Goal: Information Seeking & Learning: Learn about a topic

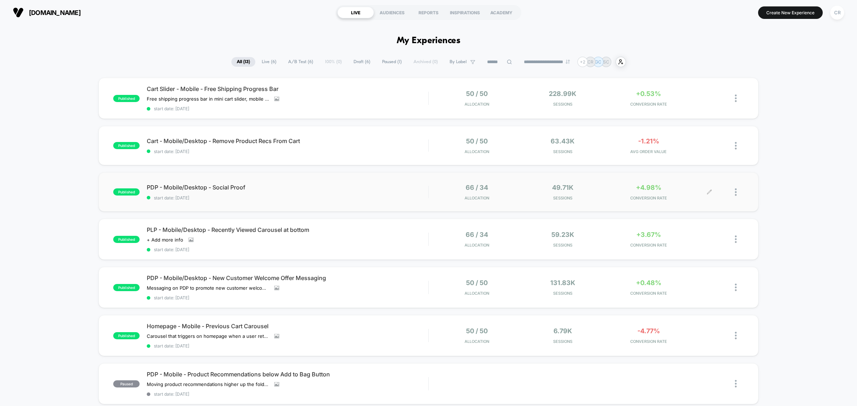
click at [641, 191] on div "+4.98% CONVERSION RATE" at bounding box center [649, 192] width 82 height 17
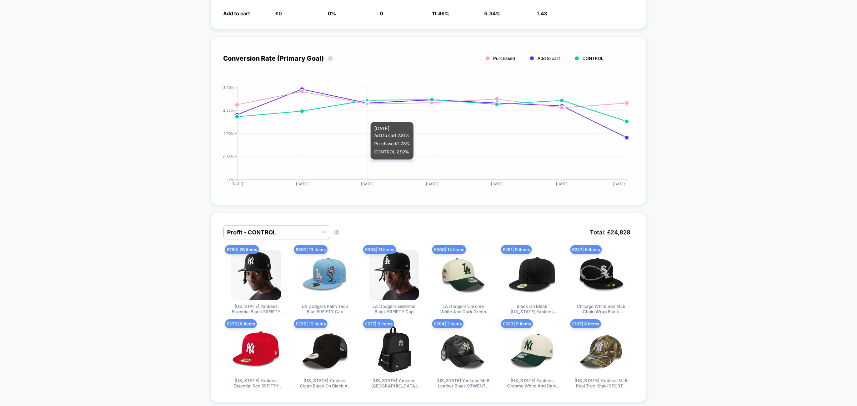
scroll to position [313, 0]
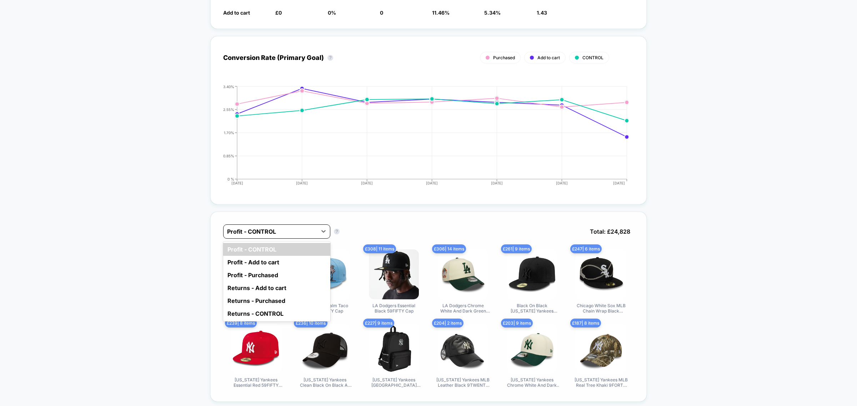
click at [305, 231] on div at bounding box center [270, 232] width 86 height 9
click at [288, 272] on div "Profit - Purchased" at bounding box center [276, 275] width 107 height 13
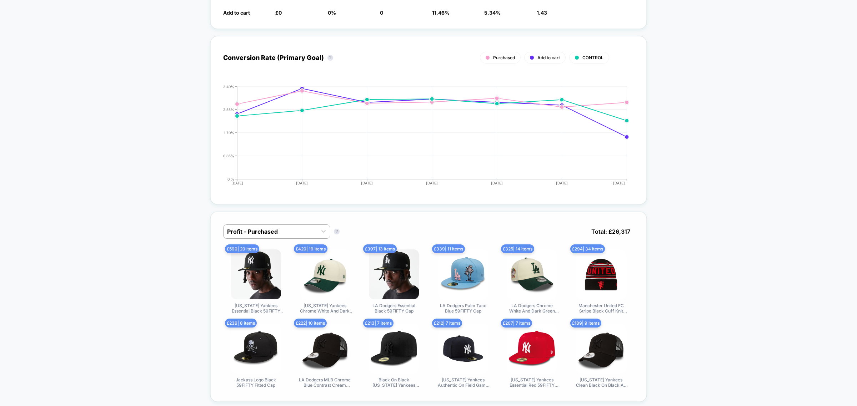
scroll to position [446, 0]
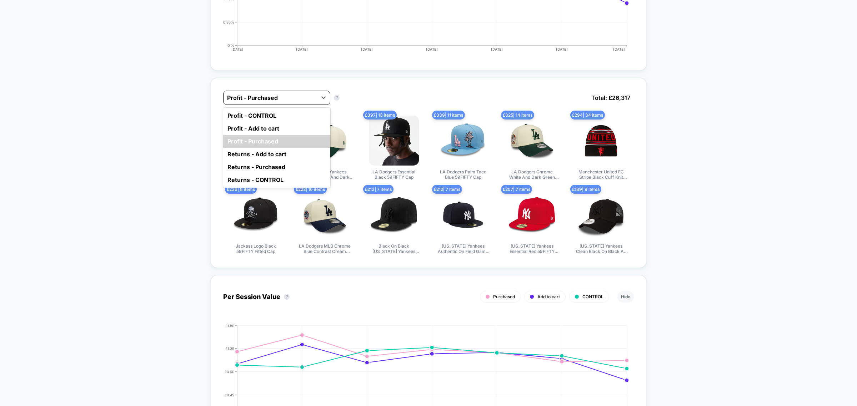
click at [304, 98] on div at bounding box center [270, 98] width 86 height 9
click at [290, 122] on div "Profit - Add to cart" at bounding box center [276, 128] width 107 height 13
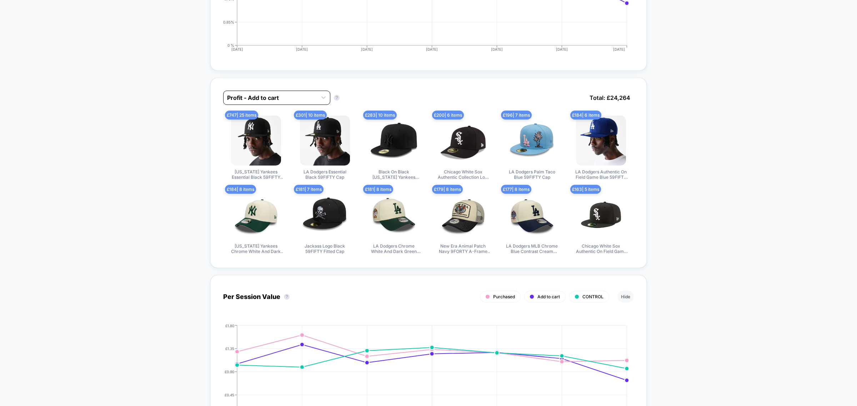
click at [288, 94] on div at bounding box center [270, 98] width 86 height 9
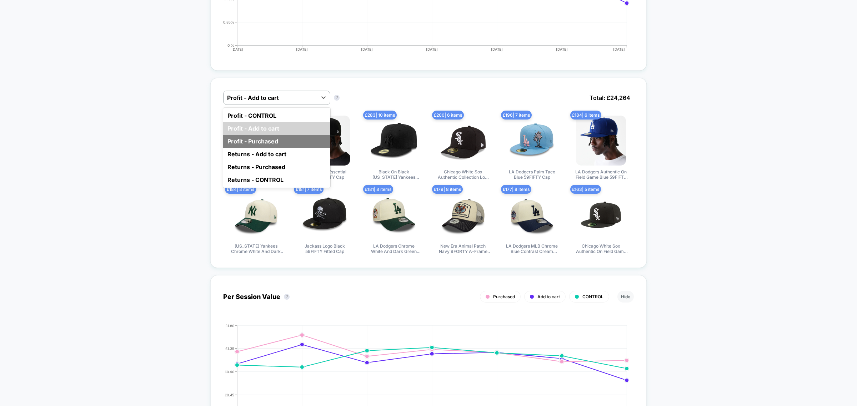
click at [280, 140] on div "Profit - Purchased" at bounding box center [276, 141] width 107 height 13
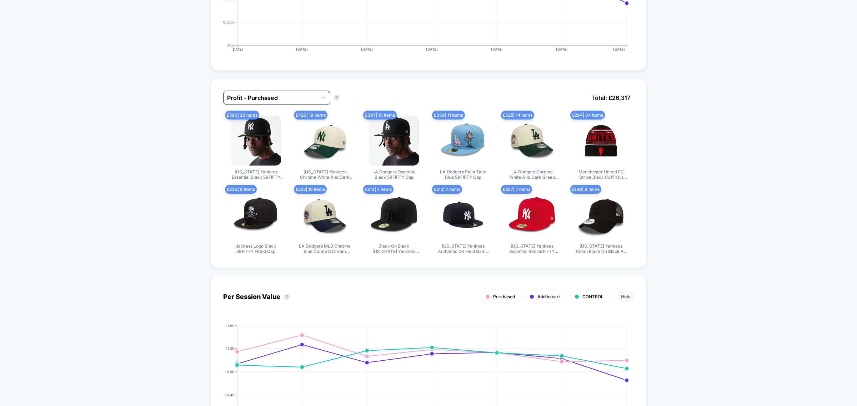
click at [283, 101] on div "Profit - Purchased" at bounding box center [276, 98] width 107 height 14
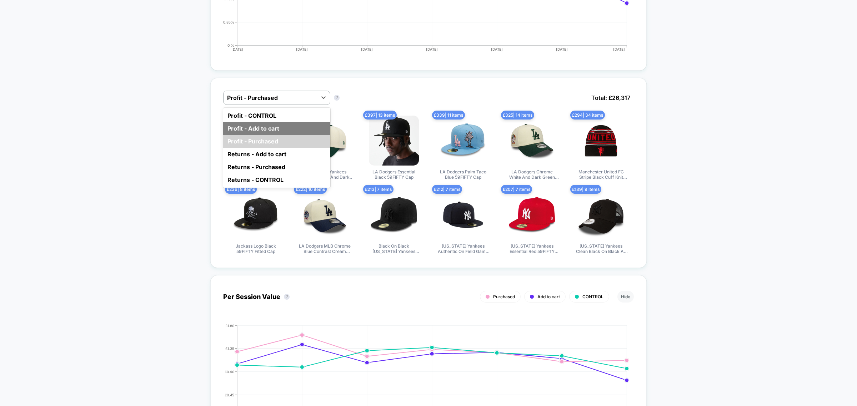
click at [264, 122] on div "Profit - Add to cart" at bounding box center [276, 128] width 107 height 13
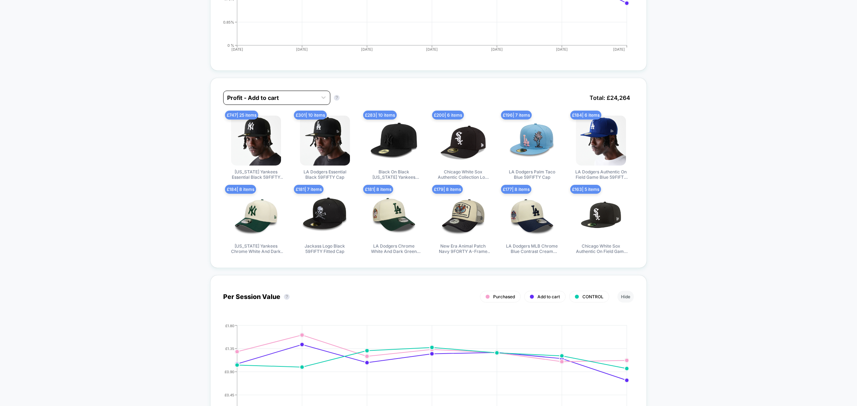
click at [276, 92] on div "Profit - Add to cart" at bounding box center [271, 97] width 94 height 11
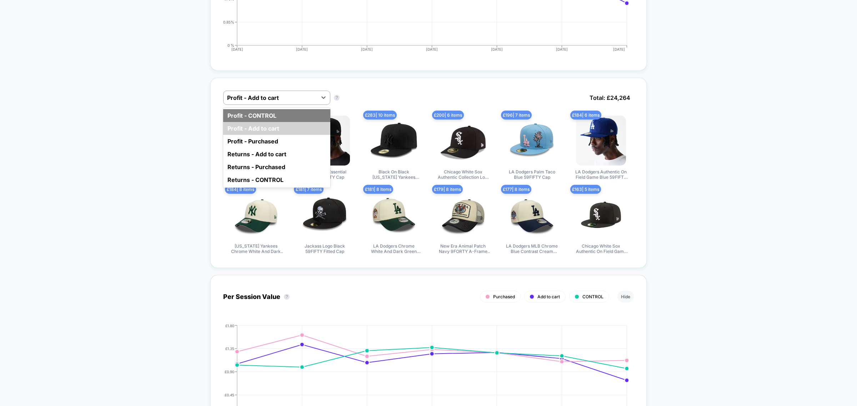
click at [262, 113] on div "Profit - CONTROL" at bounding box center [276, 115] width 107 height 13
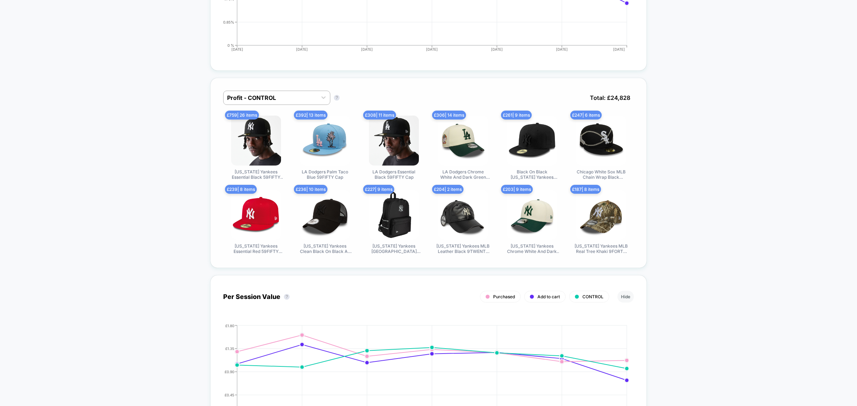
click at [291, 86] on div "Profit - CONTROL Profit - CONTROL ? Total: £ 24,828 £ 759 | 26 items [US_STATE]…" at bounding box center [428, 173] width 436 height 190
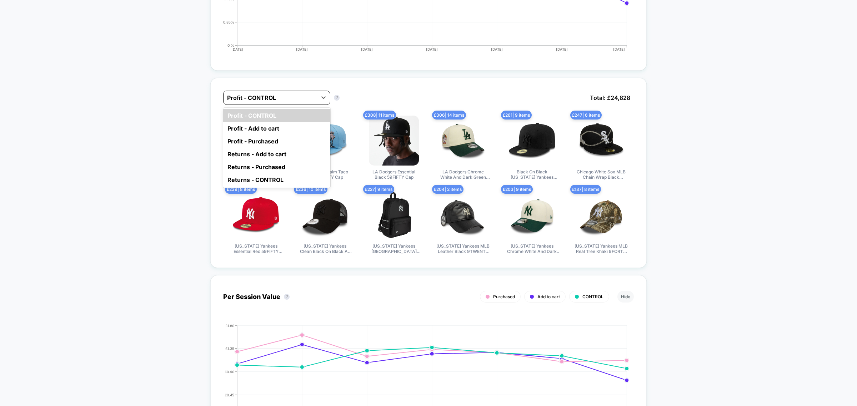
click at [314, 92] on div "Profit - CONTROL" at bounding box center [271, 97] width 94 height 11
click at [287, 138] on div "Profit - Purchased" at bounding box center [276, 141] width 107 height 13
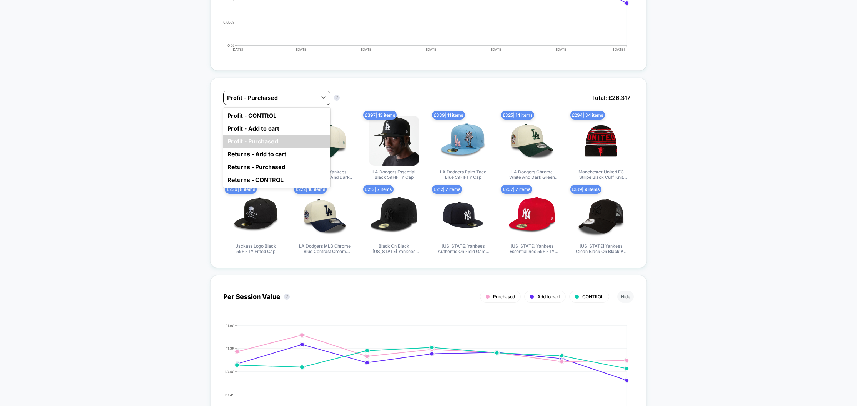
click at [311, 92] on div "Profit - Purchased" at bounding box center [271, 97] width 94 height 11
click at [284, 124] on div "Profit - Add to cart" at bounding box center [276, 128] width 107 height 13
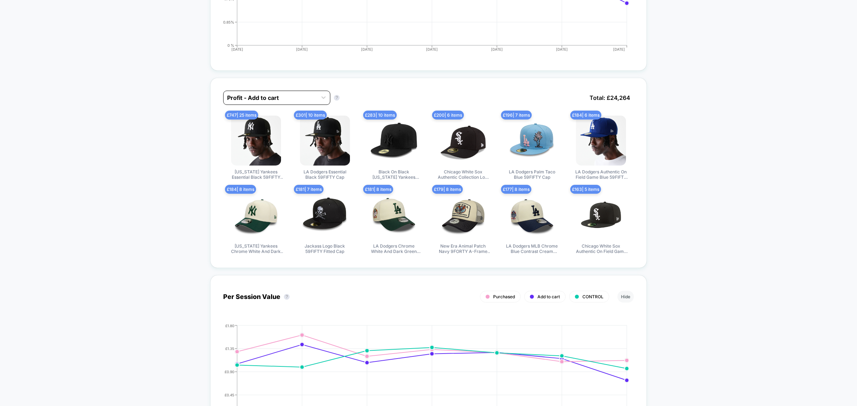
click at [304, 92] on div "Profit - Add to cart" at bounding box center [271, 97] width 94 height 11
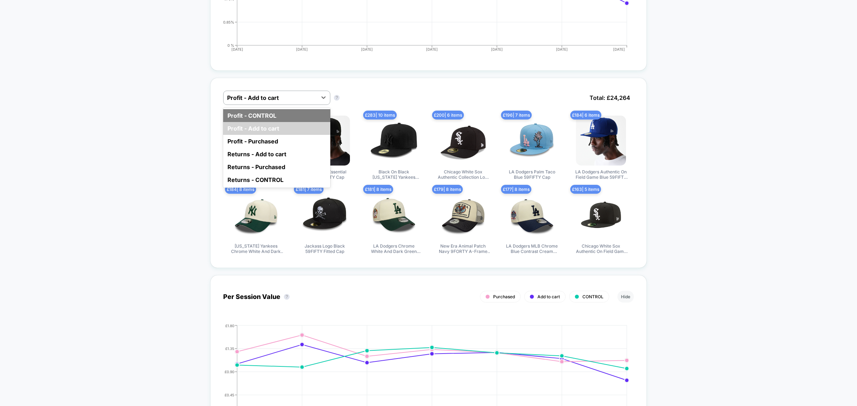
click at [304, 110] on div "Profit - CONTROL" at bounding box center [276, 115] width 107 height 13
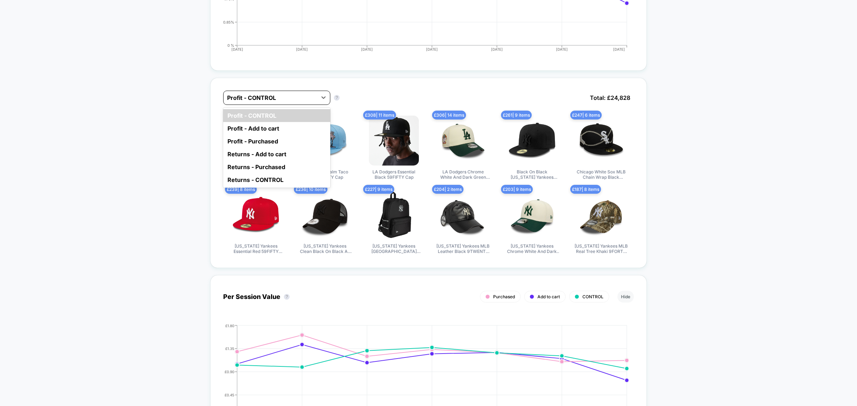
click at [313, 99] on div "Profit - CONTROL" at bounding box center [271, 97] width 94 height 11
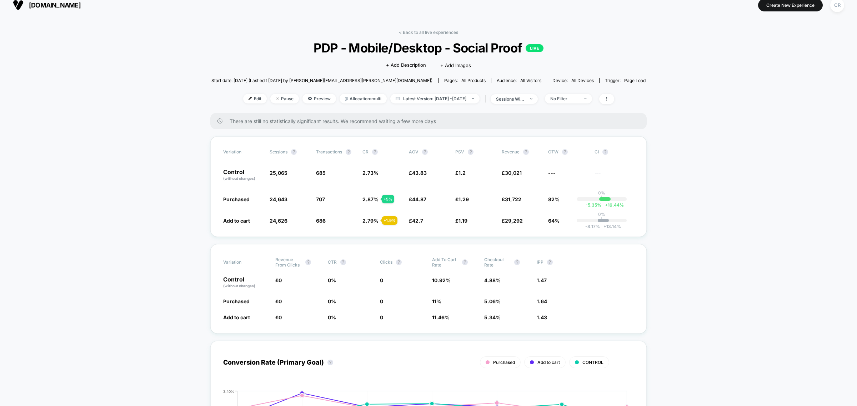
scroll to position [0, 0]
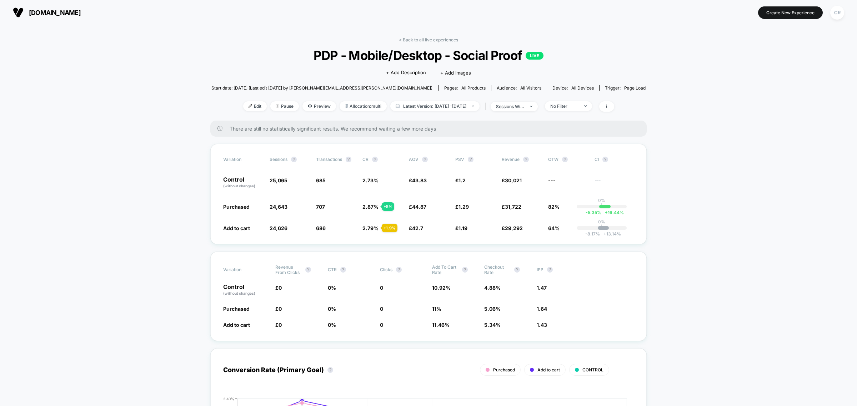
click at [64, 13] on span "[DOMAIN_NAME]" at bounding box center [55, 13] width 52 height 8
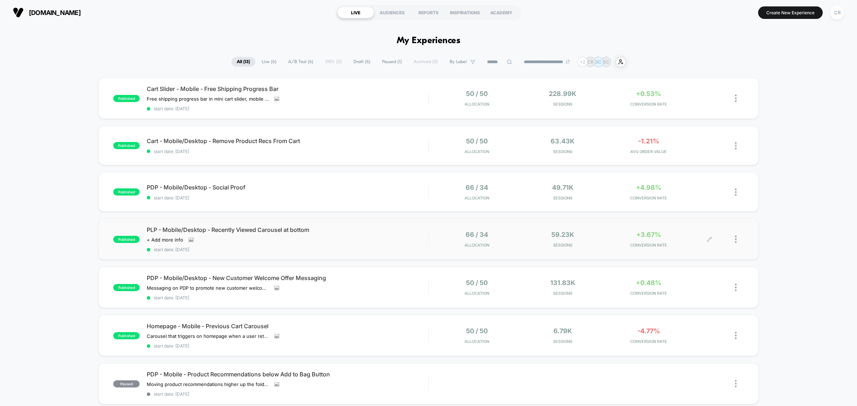
click at [647, 238] on div "+3.67% CONVERSION RATE" at bounding box center [649, 239] width 82 height 17
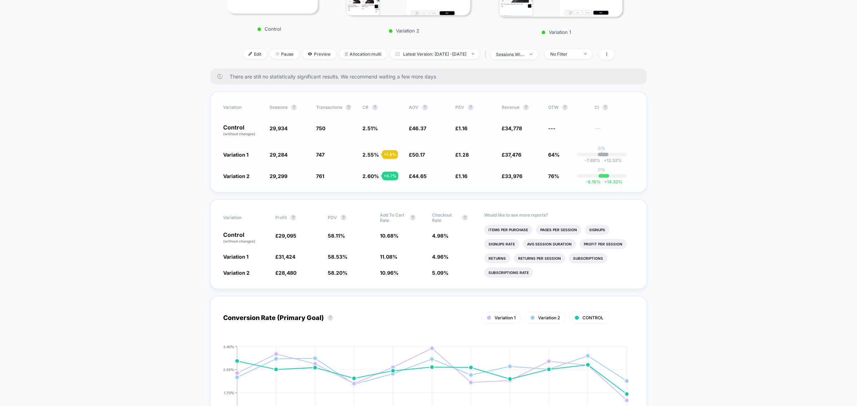
scroll to position [183, 0]
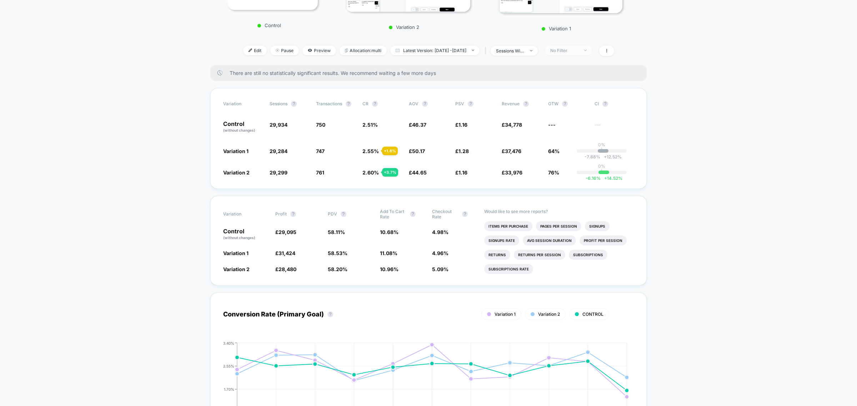
click at [574, 49] on div "No Filter" at bounding box center [564, 50] width 29 height 5
click at [579, 74] on span "Mobile Visitors" at bounding box center [574, 74] width 34 height 6
click at [574, 153] on button "Save" at bounding box center [577, 152] width 65 height 12
click at [582, 46] on span "Mobile" at bounding box center [568, 51] width 47 height 10
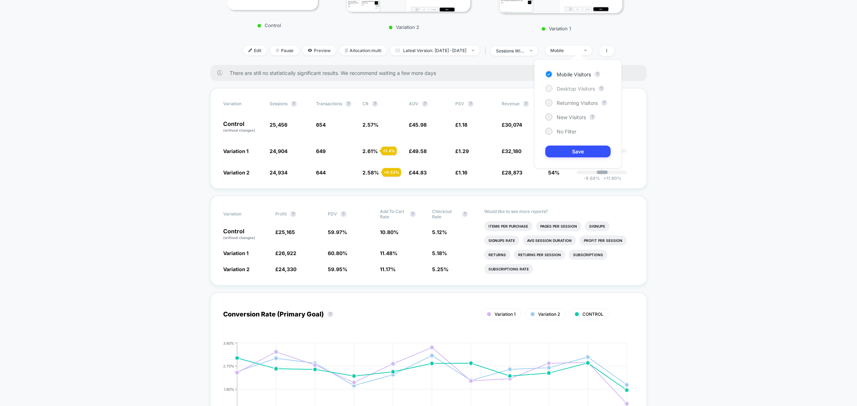
click at [573, 86] on span "Desktop Visitors" at bounding box center [576, 89] width 38 height 6
click at [574, 151] on button "Save" at bounding box center [577, 152] width 65 height 12
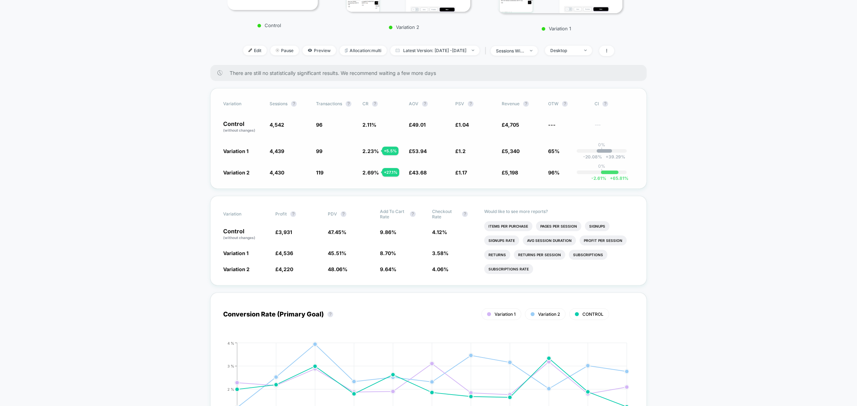
click at [236, 169] on span "Variation 2" at bounding box center [242, 172] width 39 height 7
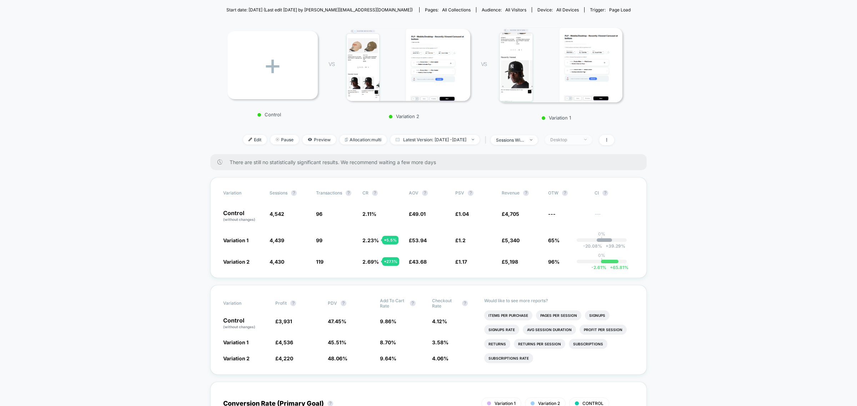
click at [567, 135] on span "Desktop" at bounding box center [568, 140] width 47 height 10
click at [550, 189] on div at bounding box center [548, 192] width 7 height 7
click at [558, 236] on button "Save" at bounding box center [577, 241] width 65 height 12
click at [576, 142] on div "Edit Pause Preview Allocation: multi Latest Version: [DATE] - [DATE] | sessions…" at bounding box center [428, 140] width 404 height 10
click at [577, 140] on span "Returning Visitors" at bounding box center [568, 140] width 47 height 10
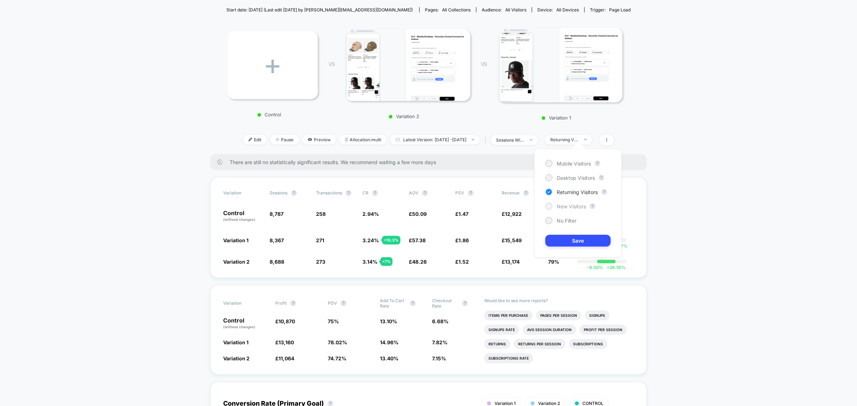
click at [581, 204] on span "New Visitors" at bounding box center [571, 207] width 29 height 6
click at [567, 243] on button "Save" at bounding box center [577, 241] width 65 height 12
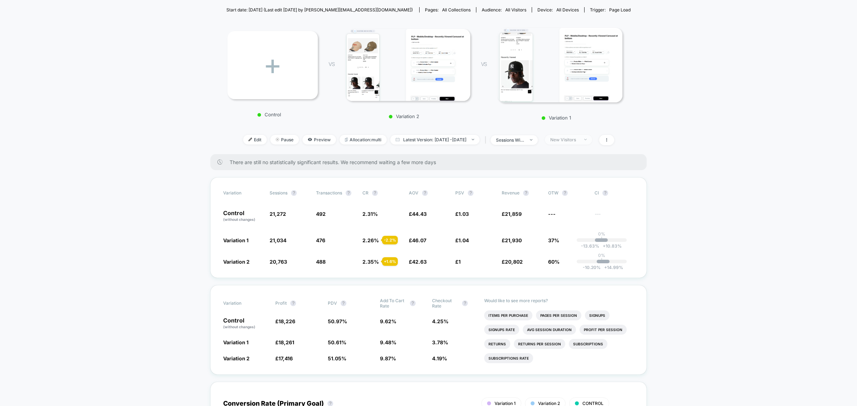
click at [575, 141] on span "New Visitors" at bounding box center [568, 140] width 47 height 10
click at [575, 193] on span "Returning Visitors" at bounding box center [577, 192] width 41 height 6
click at [570, 240] on button "Save" at bounding box center [577, 241] width 65 height 12
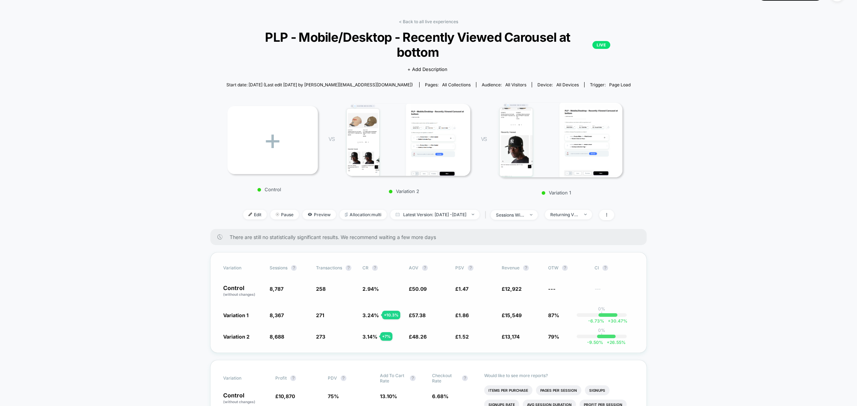
scroll to position [4, 0]
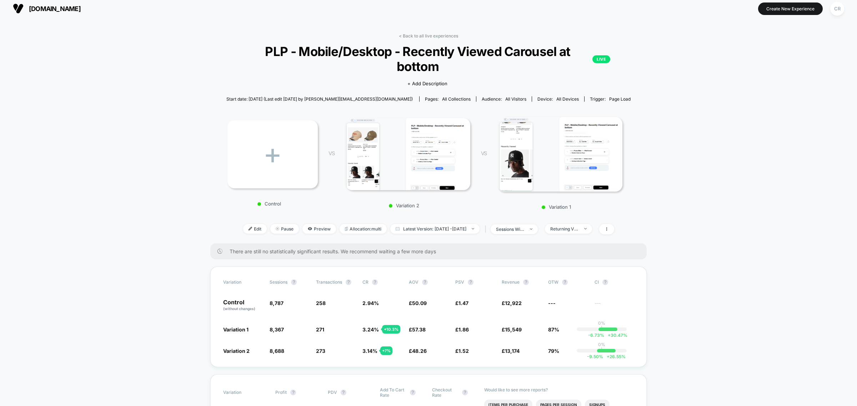
click at [614, 224] on div at bounding box center [605, 229] width 19 height 10
click at [609, 227] on icon at bounding box center [607, 229] width 4 height 4
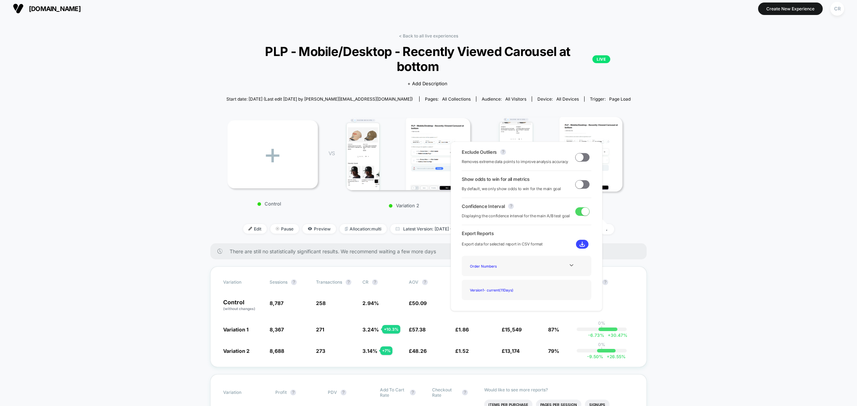
click at [581, 159] on span at bounding box center [580, 157] width 8 height 8
click at [581, 159] on span at bounding box center [585, 157] width 8 height 8
click at [581, 159] on span at bounding box center [580, 157] width 8 height 8
click at [581, 159] on span at bounding box center [585, 157] width 8 height 8
click at [581, 159] on span at bounding box center [580, 157] width 8 height 8
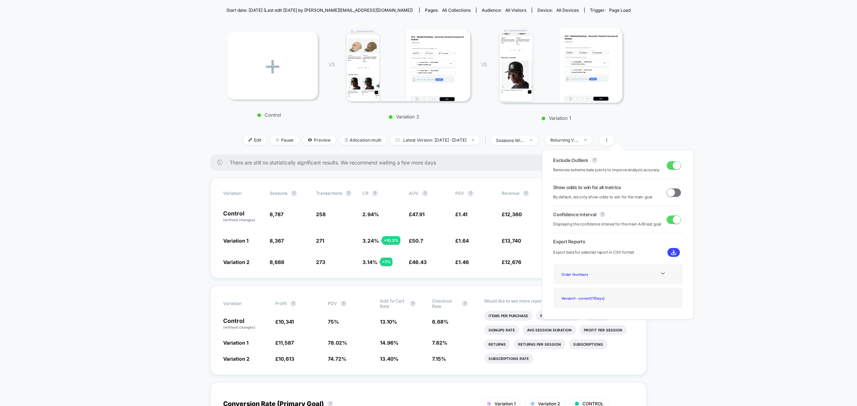
scroll to position [93, 0]
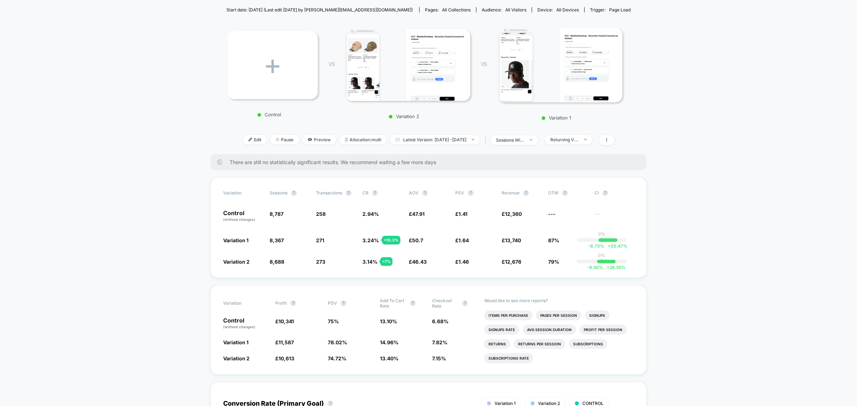
click at [606, 143] on div "< Back to all live experiences PLP - Mobile/Desktop - Recently Viewed Carousel …" at bounding box center [428, 49] width 404 height 210
click at [592, 138] on span "Returning Visitors" at bounding box center [568, 140] width 47 height 10
click at [575, 135] on span "Returning Visitors" at bounding box center [568, 140] width 47 height 10
drag, startPoint x: 558, startPoint y: 193, endPoint x: 561, endPoint y: 198, distance: 5.6
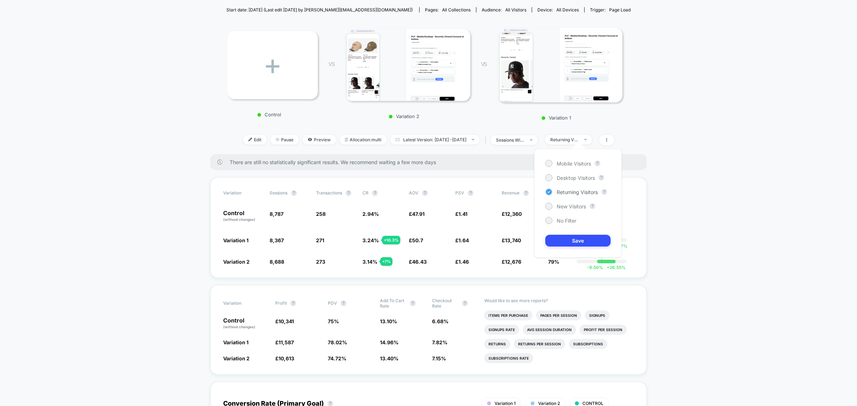
click at [558, 192] on span "Returning Visitors" at bounding box center [577, 192] width 41 height 6
click at [571, 237] on button "Save" at bounding box center [577, 241] width 65 height 12
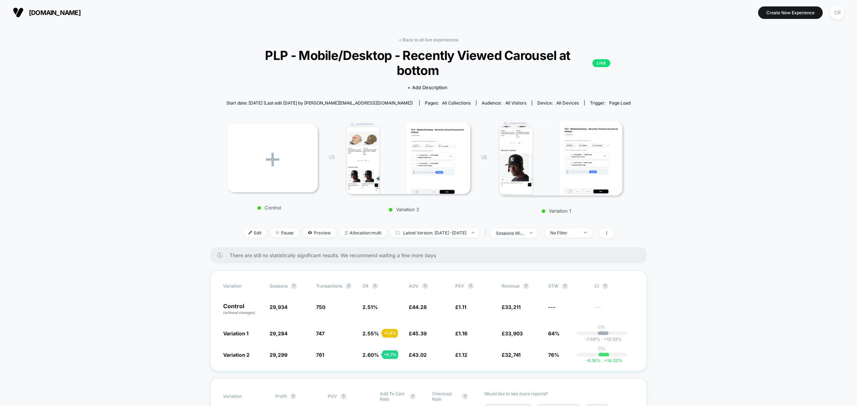
click at [81, 10] on span "[DOMAIN_NAME]" at bounding box center [55, 13] width 52 height 8
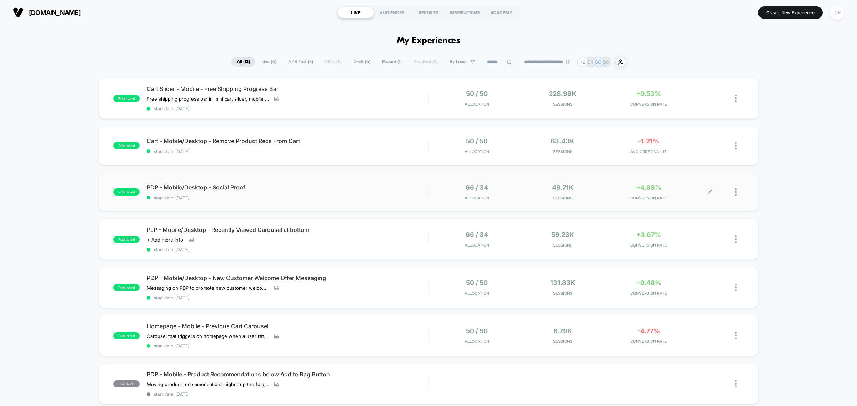
click at [643, 194] on div "+4.98% CONVERSION RATE" at bounding box center [649, 192] width 82 height 17
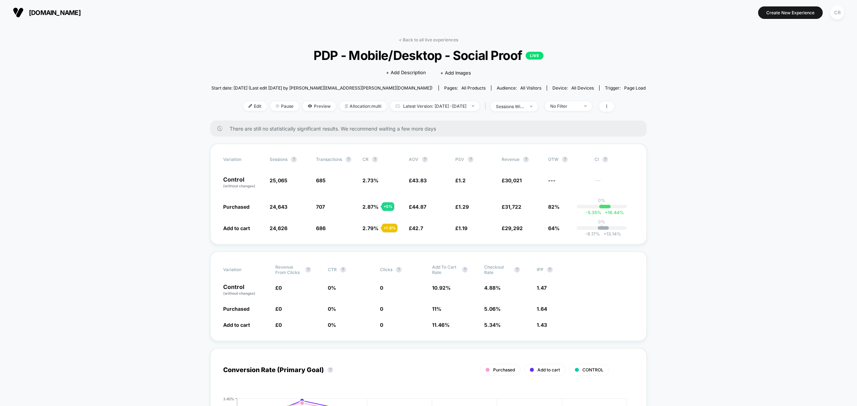
drag, startPoint x: 536, startPoint y: 106, endPoint x: 557, endPoint y: 108, distance: 20.9
click at [538, 106] on span "sessions with impression" at bounding box center [514, 107] width 47 height 10
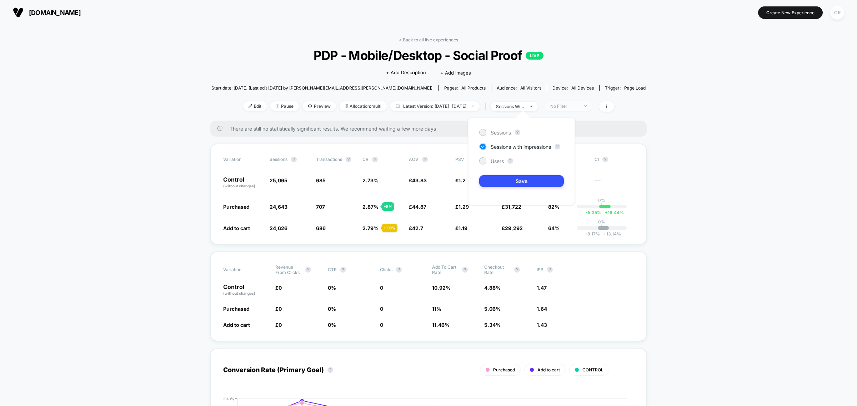
click at [579, 105] on div "No Filter" at bounding box center [564, 106] width 29 height 5
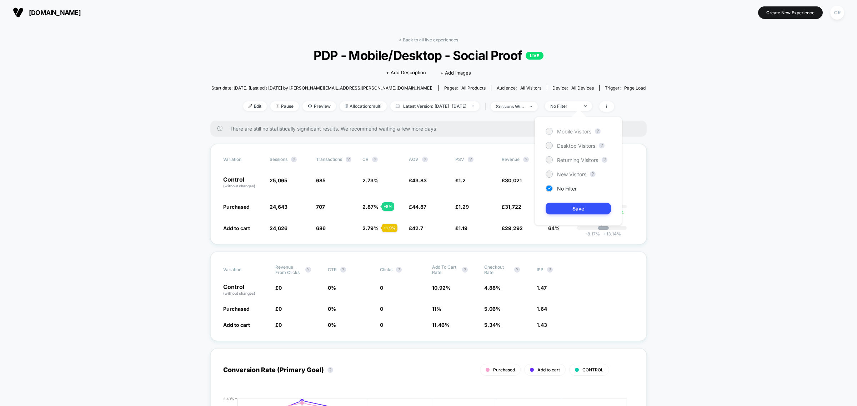
click at [571, 134] on span "Mobile Visitors" at bounding box center [574, 132] width 34 height 6
click at [577, 205] on button "Save" at bounding box center [578, 209] width 65 height 12
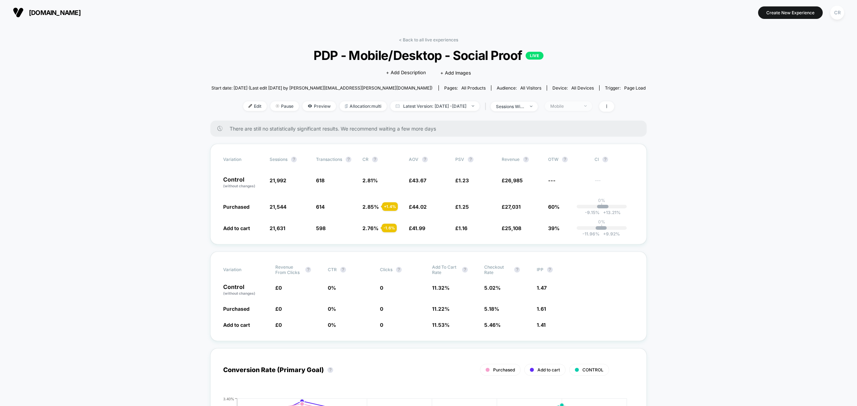
click at [577, 109] on span "Mobile" at bounding box center [568, 106] width 47 height 10
click at [574, 143] on span "Desktop Visitors" at bounding box center [576, 146] width 38 height 6
click at [554, 205] on button "Save" at bounding box center [578, 209] width 65 height 12
click at [592, 101] on span "Desktop" at bounding box center [568, 106] width 47 height 10
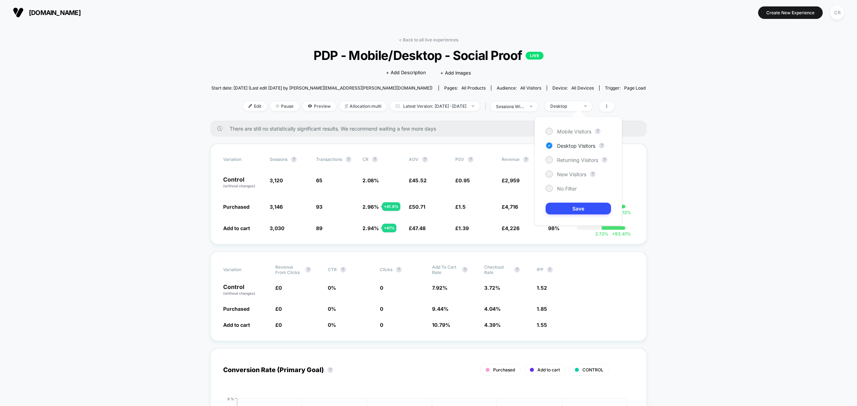
click at [581, 166] on div "Mobile Visitors ? Desktop Visitors ? Returning Visitors ? New Visitors ? No Fil…" at bounding box center [579, 171] width 88 height 109
click at [581, 179] on div "Mobile Visitors ? Desktop Visitors ? Returning Visitors ? New Visitors ? No Fil…" at bounding box center [579, 171] width 88 height 109
click at [580, 174] on span "New Visitors" at bounding box center [571, 174] width 29 height 6
click at [580, 207] on button "Save" at bounding box center [578, 209] width 65 height 12
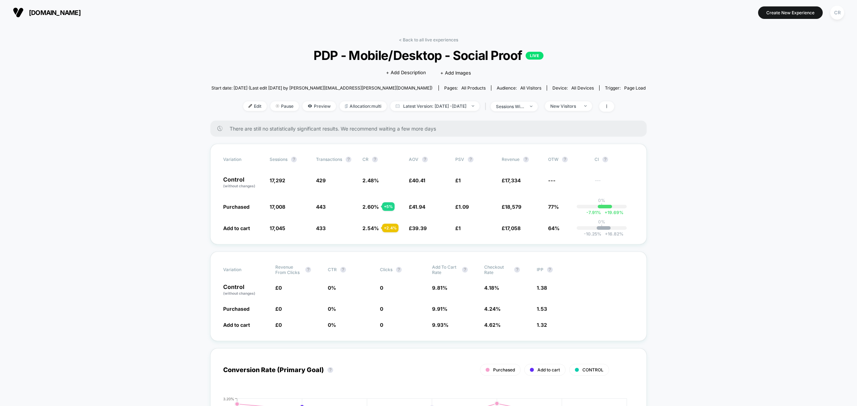
click at [571, 111] on div "< Back to all live experiences PDP - Mobile/Desktop - Social Proof LIVE Click t…" at bounding box center [428, 79] width 435 height 84
click at [573, 111] on div "< Back to all live experiences PDP - Mobile/Desktop - Social Proof LIVE Click t…" at bounding box center [428, 79] width 435 height 84
click at [572, 109] on span "New Visitors" at bounding box center [568, 106] width 47 height 10
click at [581, 161] on span "Returning Visitors" at bounding box center [577, 160] width 41 height 6
click at [588, 210] on button "Save" at bounding box center [578, 209] width 65 height 12
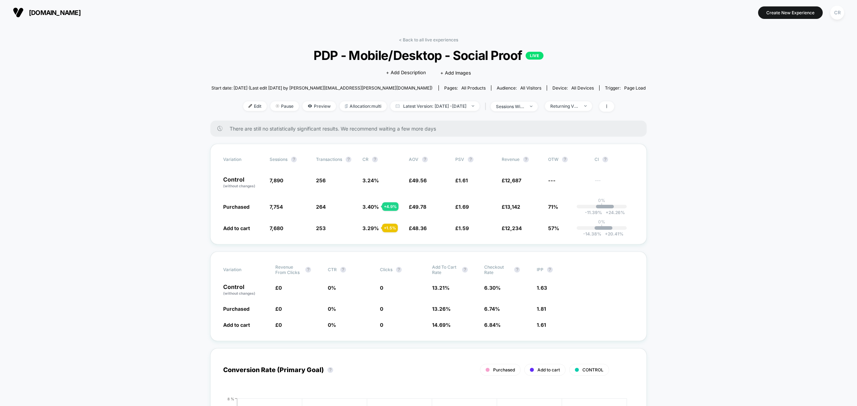
click at [571, 111] on div "Edit Pause Preview Allocation: multi Latest Version: [DATE] - [DATE] | sessions…" at bounding box center [428, 106] width 435 height 10
click at [571, 108] on span "Returning Visitors" at bounding box center [568, 106] width 47 height 10
click at [571, 189] on span "No Filter" at bounding box center [567, 189] width 20 height 6
click at [576, 204] on button "Save" at bounding box center [578, 209] width 65 height 12
click at [615, 111] on div "< Back to all live experiences PDP - Mobile/Desktop - Social Proof LIVE Click t…" at bounding box center [428, 79] width 435 height 84
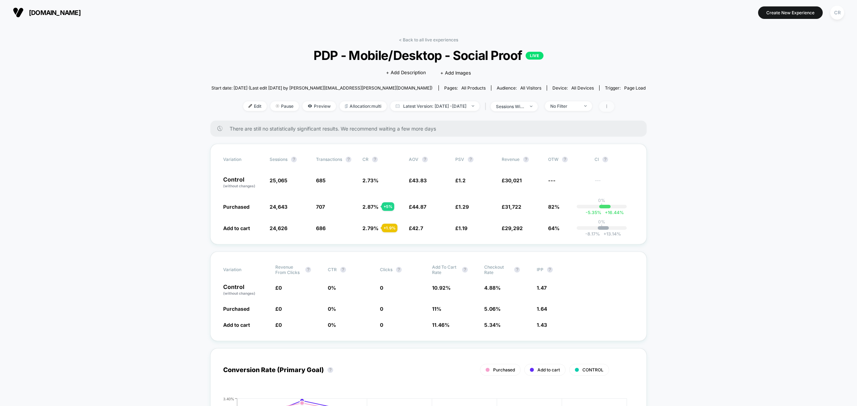
click at [614, 107] on span at bounding box center [606, 106] width 15 height 10
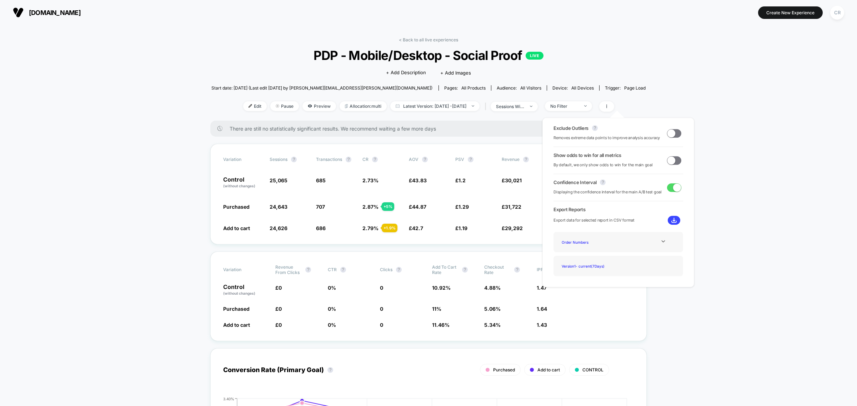
click at [669, 135] on span at bounding box center [672, 133] width 8 height 8
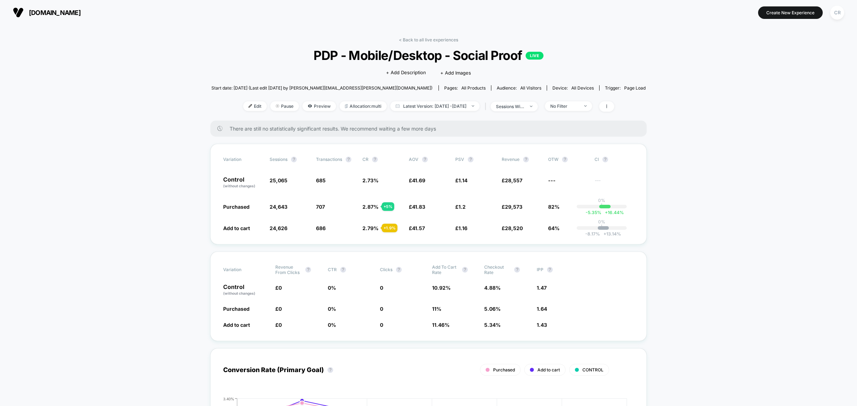
click at [68, 5] on section "[DOMAIN_NAME]" at bounding box center [148, 13] width 275 height 18
click at [425, 40] on link "< Back to all live experiences" at bounding box center [428, 39] width 59 height 5
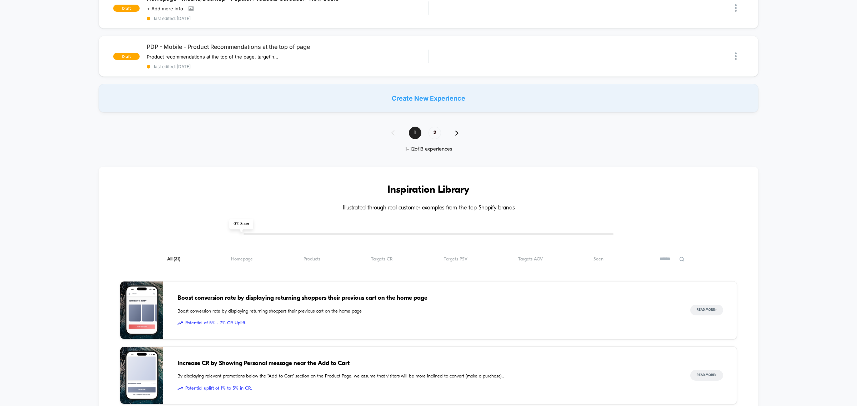
scroll to position [625, 0]
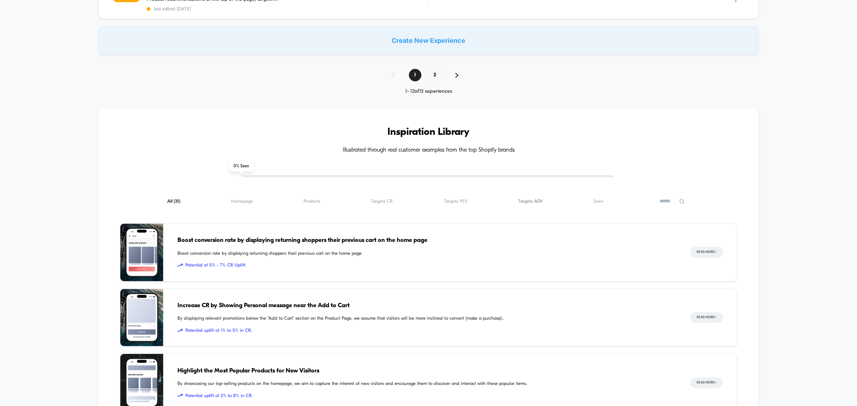
click at [528, 199] on span "Targets AOV ( 31 )" at bounding box center [530, 201] width 25 height 5
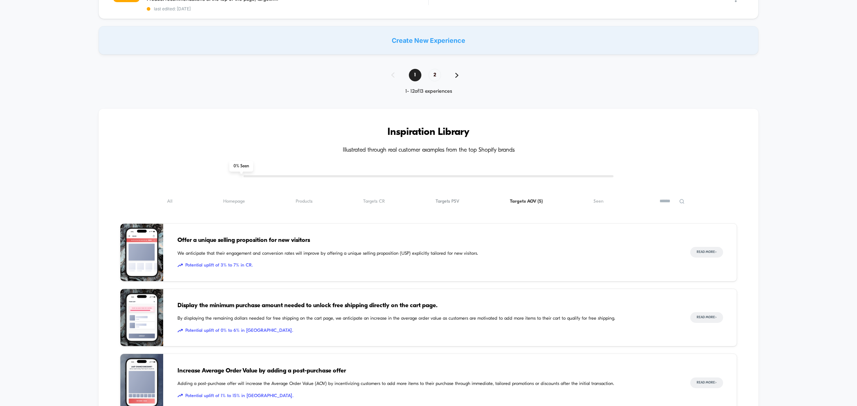
click at [454, 199] on span "Targets PSV ( 5 )" at bounding box center [448, 201] width 24 height 5
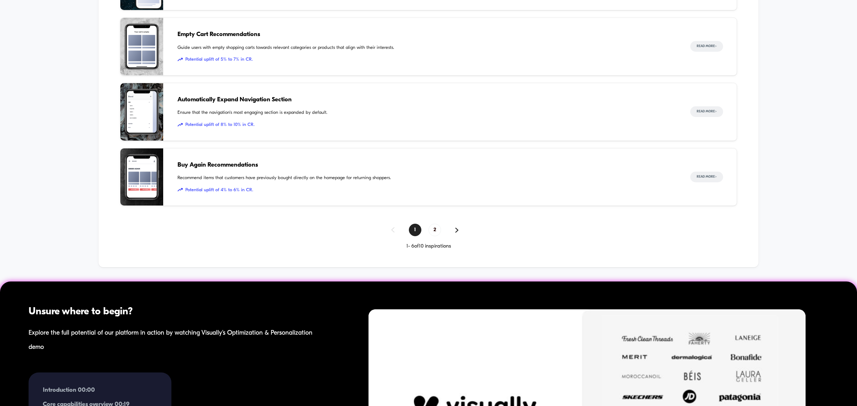
scroll to position [982, 0]
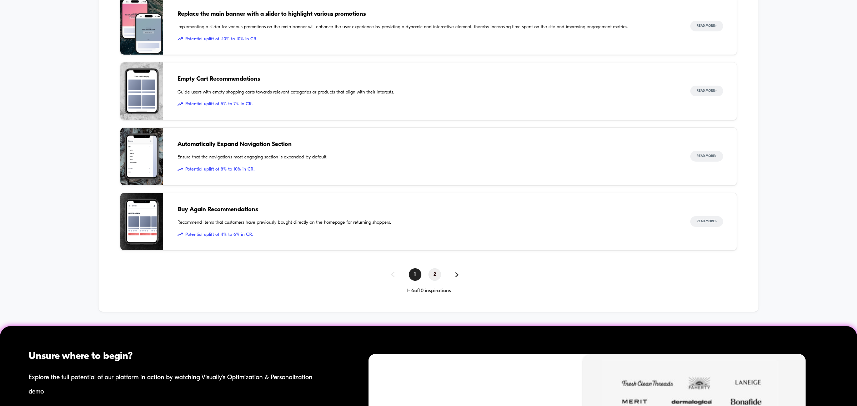
click at [436, 269] on span "2" at bounding box center [435, 275] width 13 height 13
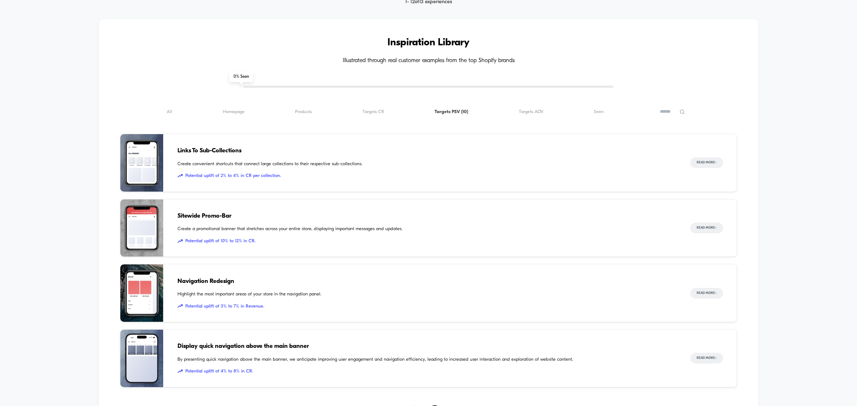
scroll to position [714, 0]
click at [325, 173] on span "Potential uplift of 2% to 4% in CR per collection." at bounding box center [427, 176] width 499 height 7
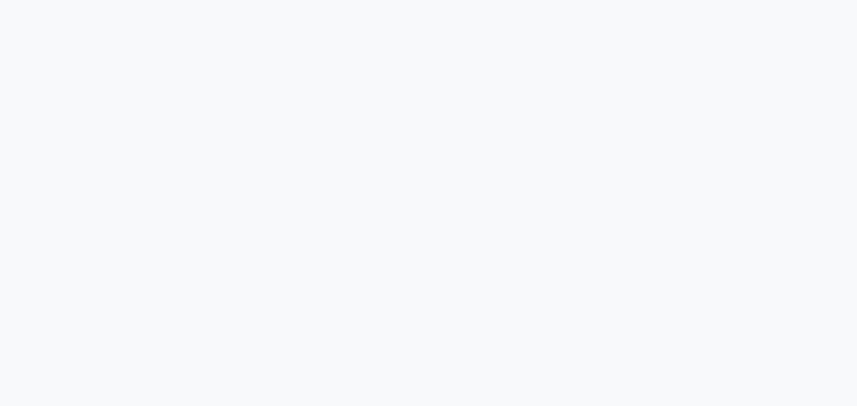
scroll to position [2411, 0]
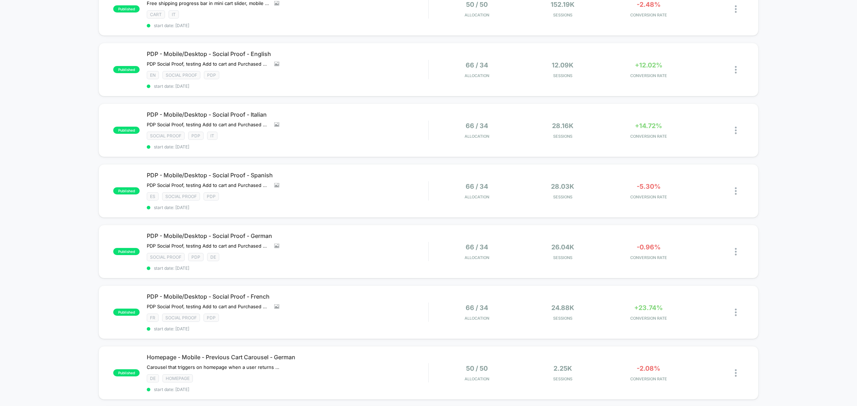
scroll to position [357, 0]
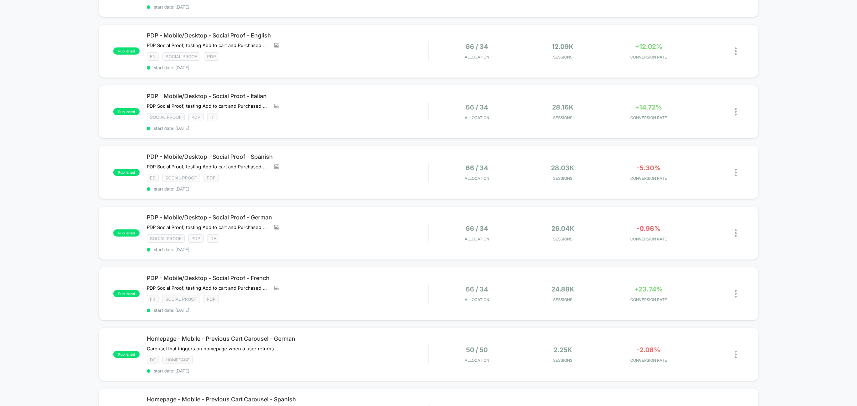
click at [803, 24] on div "published Cart Slider - Mobile/Desktop - Free Shipping Progress Bar - [GEOGRAPH…" at bounding box center [428, 99] width 857 height 757
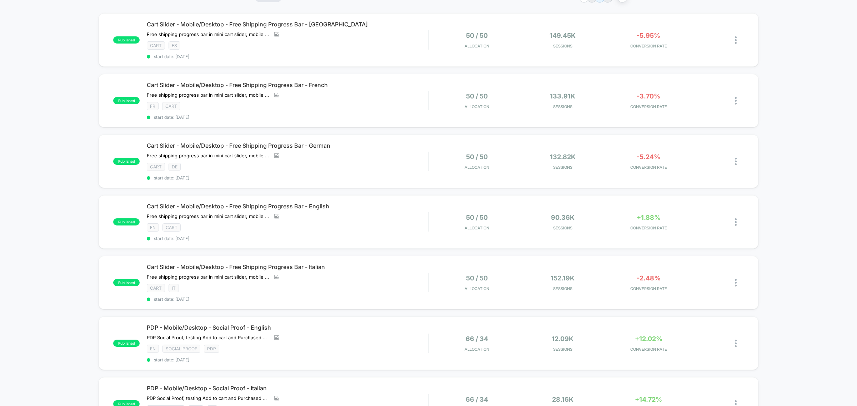
scroll to position [0, 0]
